Goal: Find specific page/section: Find specific page/section

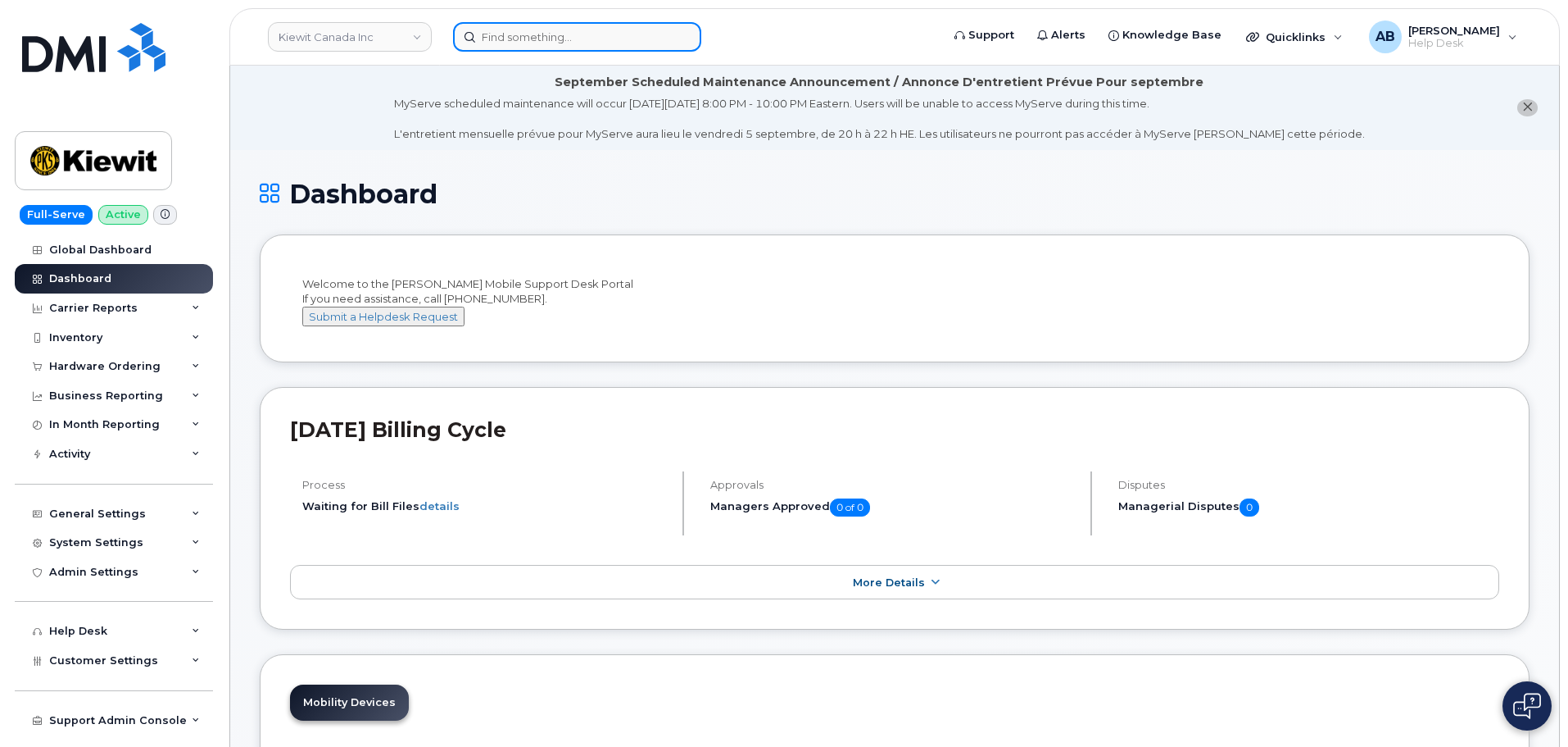
click at [533, 41] on input at bounding box center [577, 37] width 249 height 30
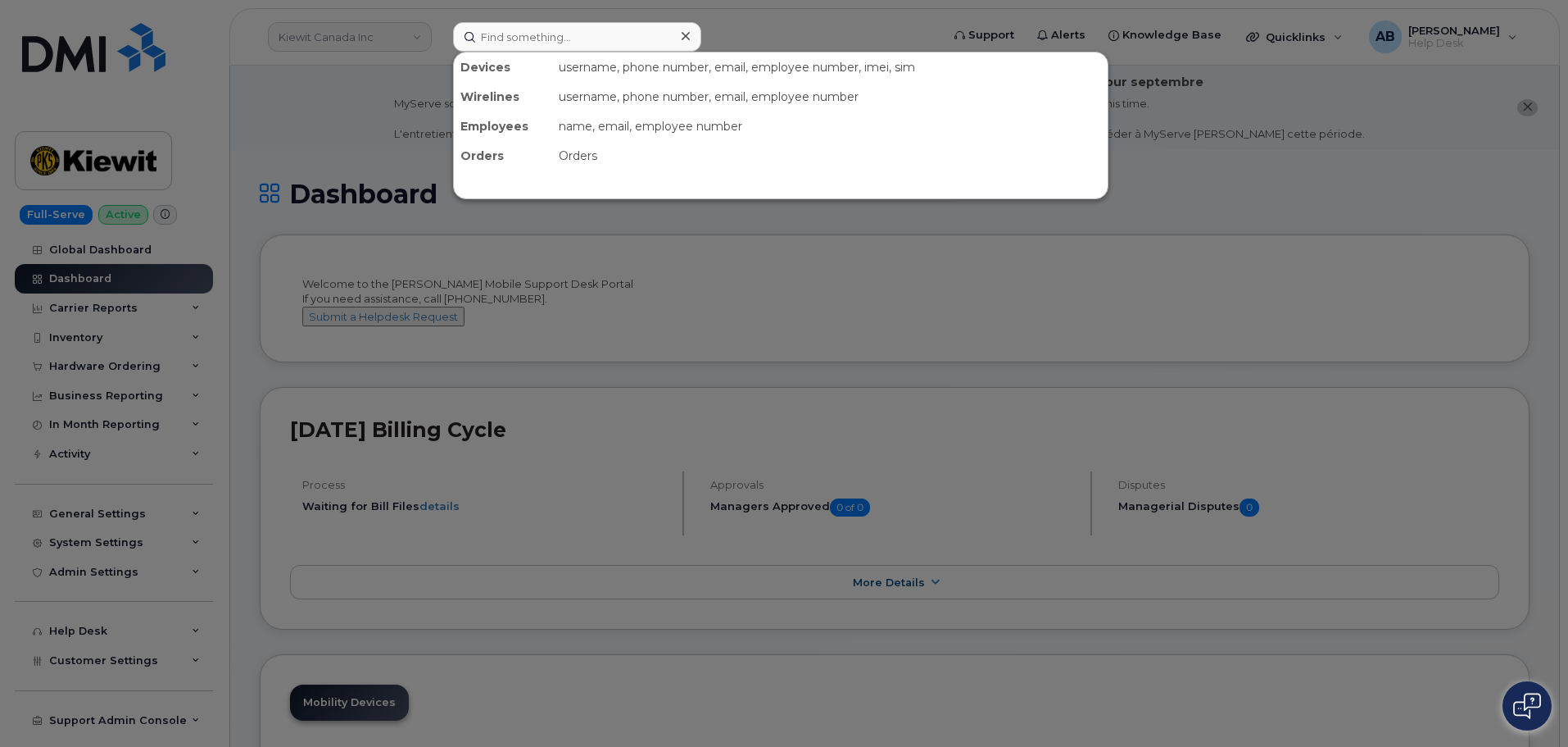
click at [837, 20] on div at bounding box center [784, 374] width 1568 height 747
click at [530, 29] on input at bounding box center [577, 37] width 249 height 30
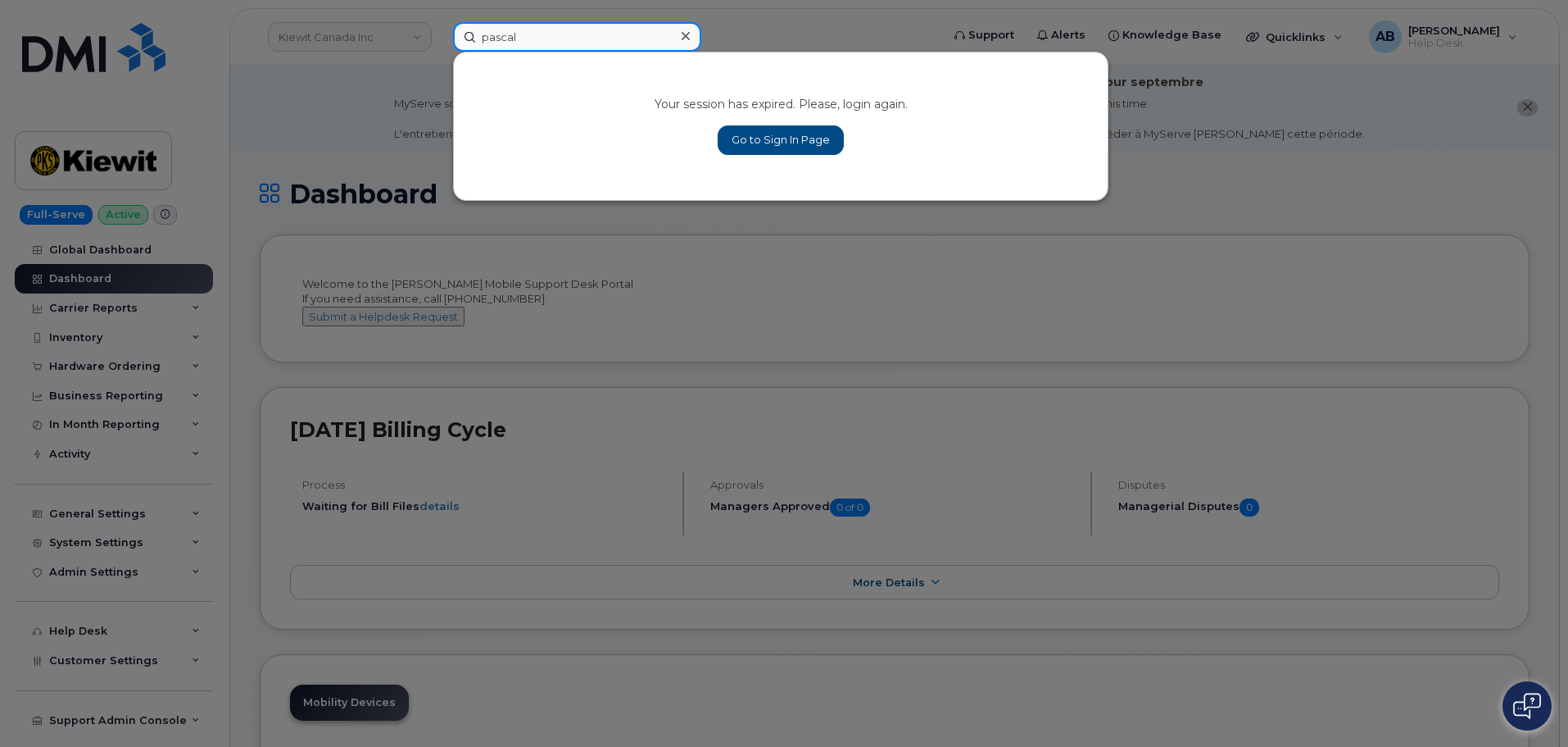
type input "pascal"
click at [747, 134] on link "Go to Sign In Page" at bounding box center [781, 140] width 127 height 30
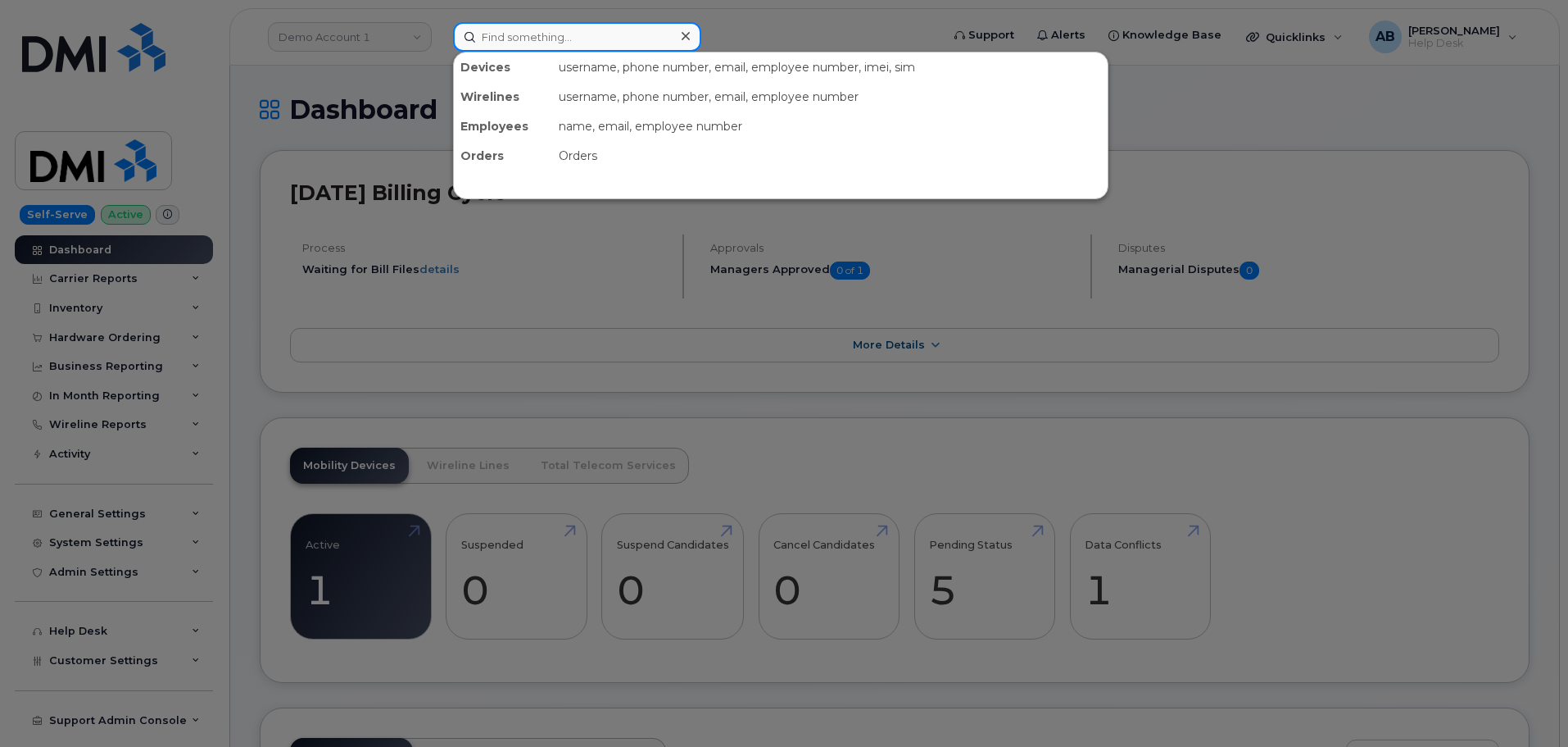
click at [518, 40] on input at bounding box center [577, 37] width 249 height 30
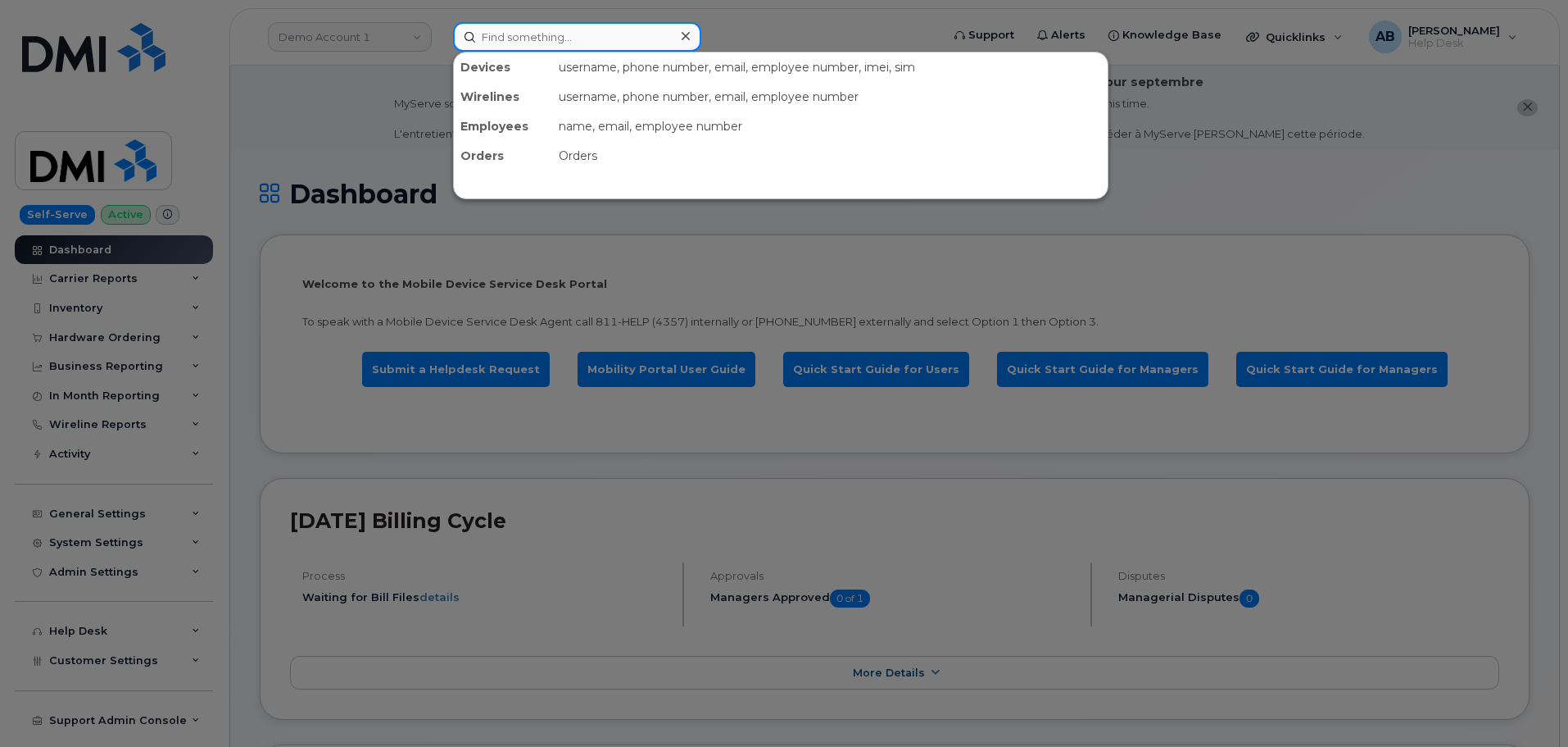
paste input "[PERSON_NAME]"
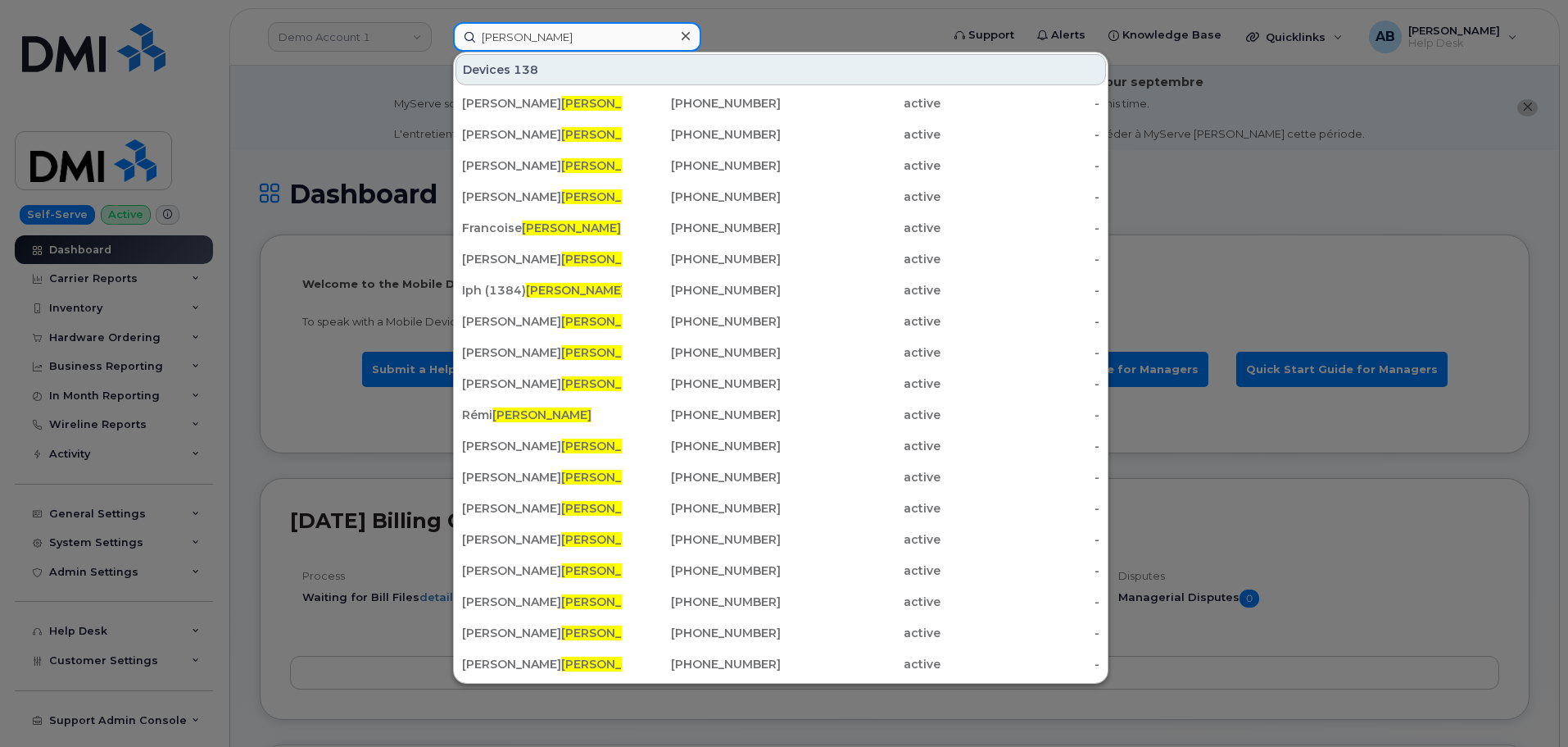
click at [478, 36] on input "[PERSON_NAME]" at bounding box center [577, 37] width 249 height 30
type input "[PERSON_NAME]"
click at [57, 61] on div at bounding box center [784, 374] width 1568 height 747
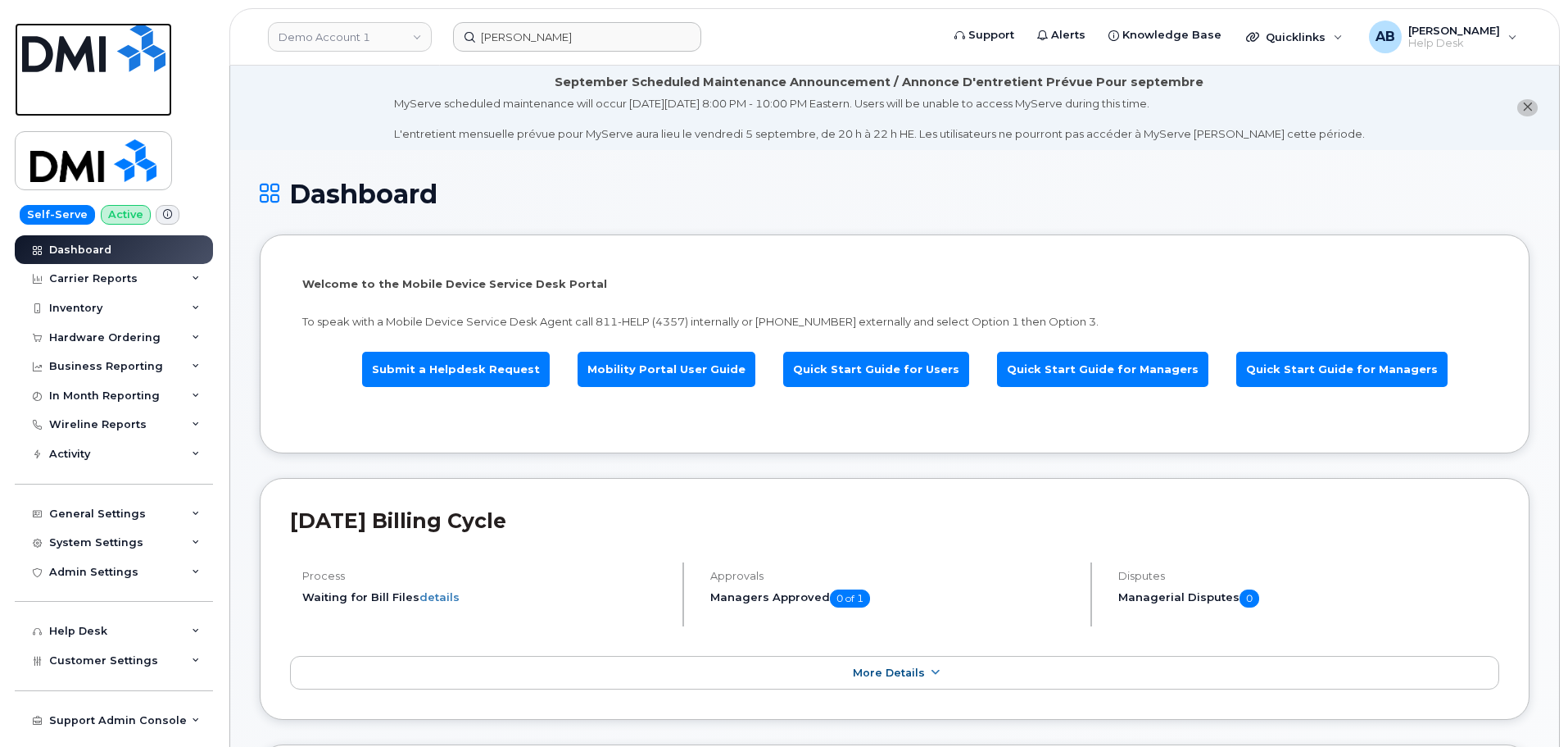
click at [62, 60] on img at bounding box center [94, 48] width 144 height 49
